Goal: Information Seeking & Learning: Learn about a topic

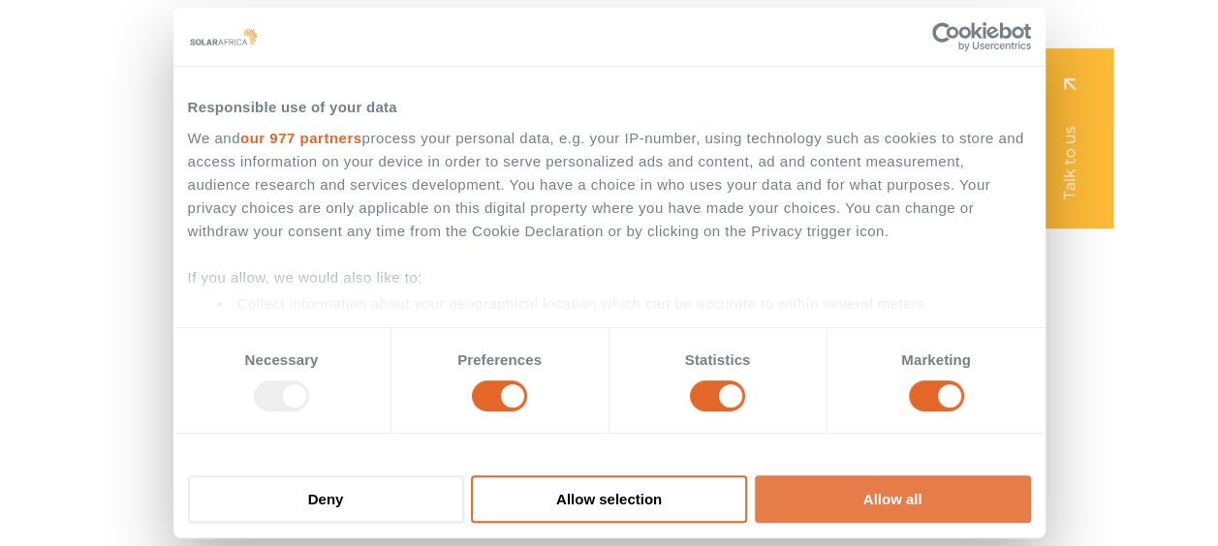
click at [975, 488] on button "Allow all" at bounding box center [893, 499] width 276 height 47
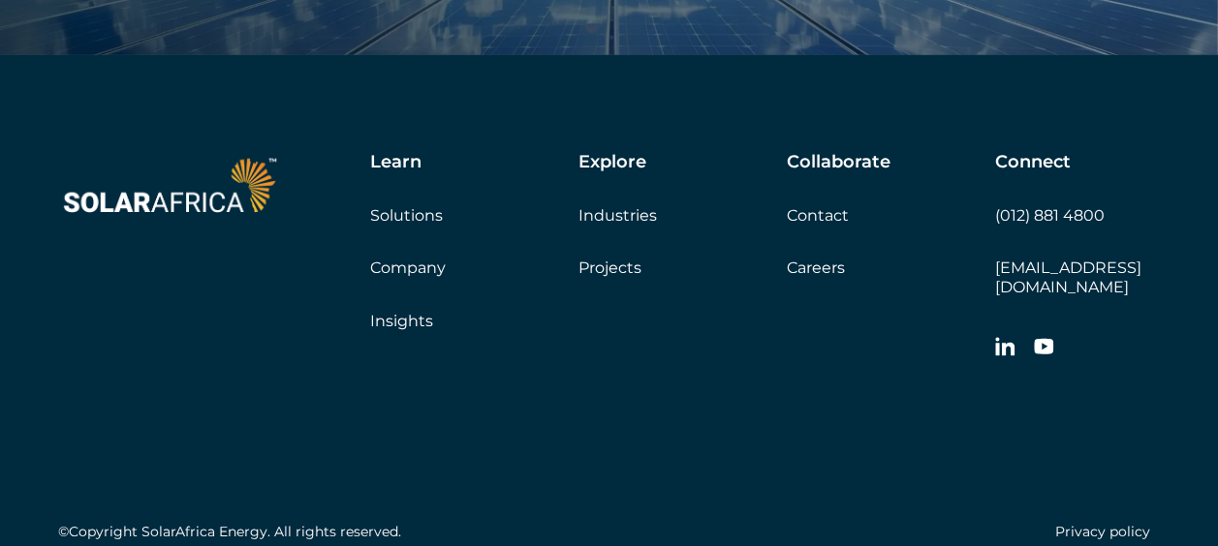
scroll to position [6474, 0]
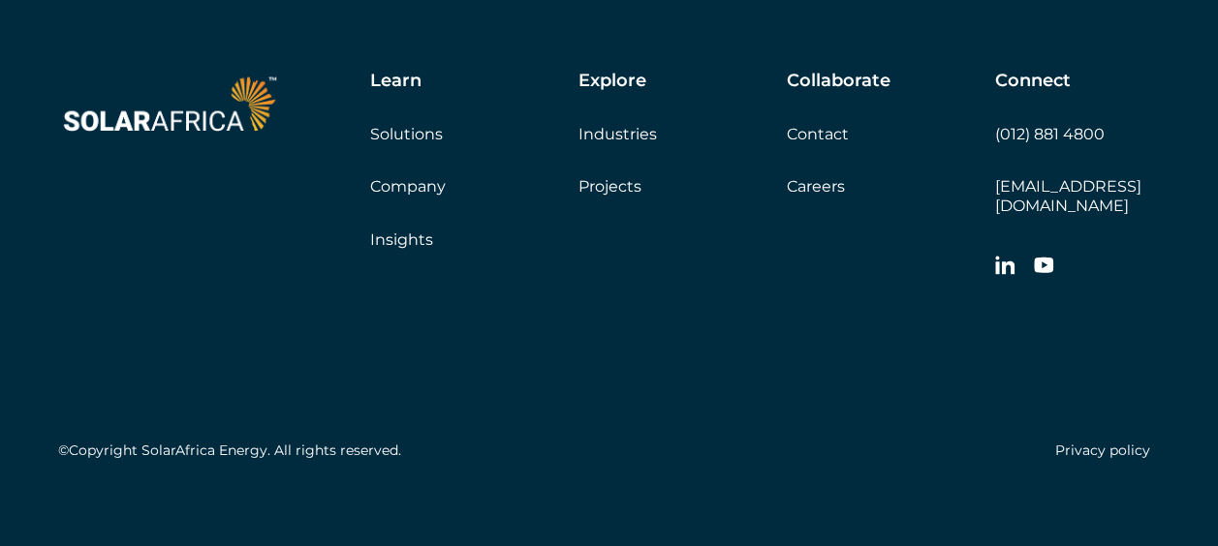
click at [806, 182] on link "Careers" at bounding box center [816, 186] width 58 height 18
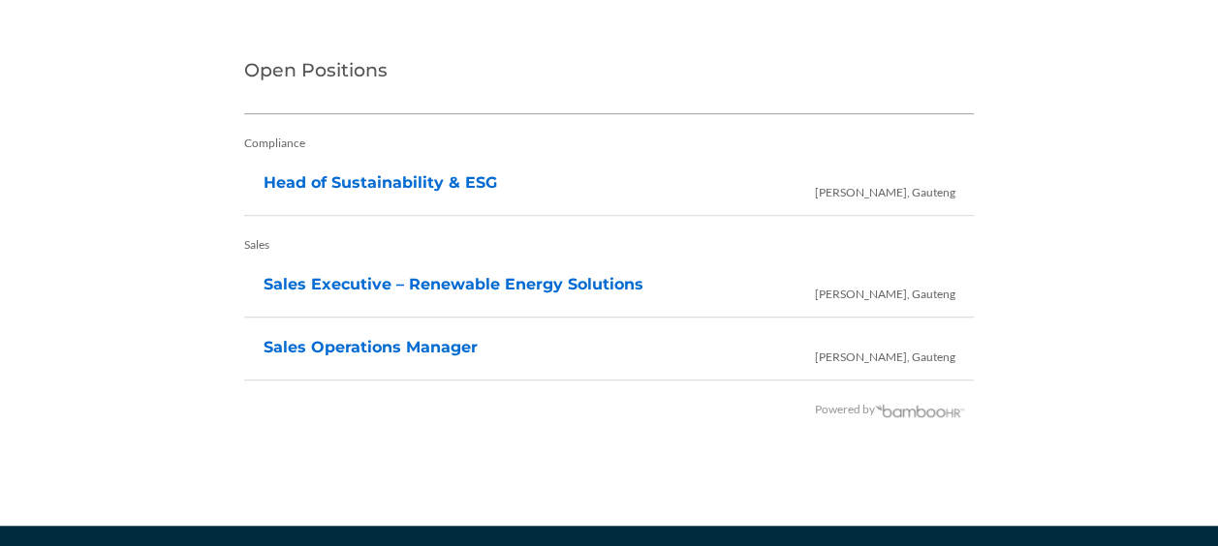
scroll to position [4119, 0]
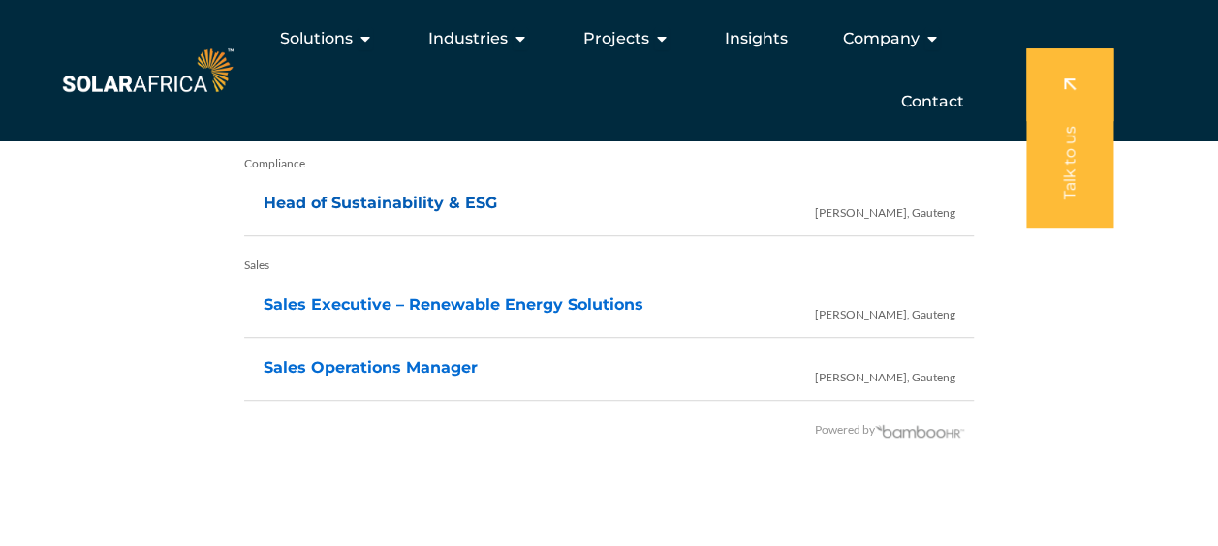
click at [402, 194] on link "Head of Sustainability & ESG" at bounding box center [380, 203] width 233 height 18
